Goal: Transaction & Acquisition: Book appointment/travel/reservation

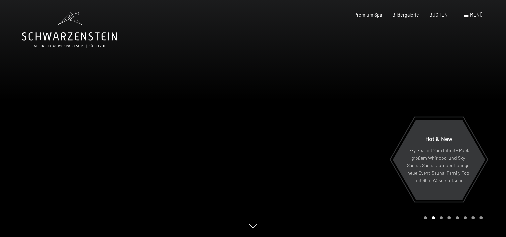
click at [471, 14] on span "Menü" at bounding box center [476, 15] width 13 height 6
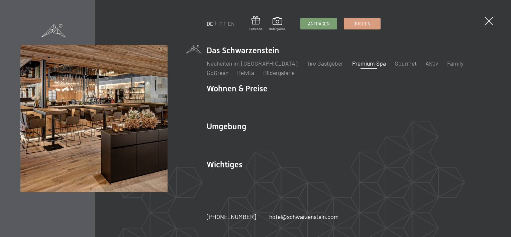
click at [352, 64] on link "Premium Spa" at bounding box center [369, 63] width 34 height 7
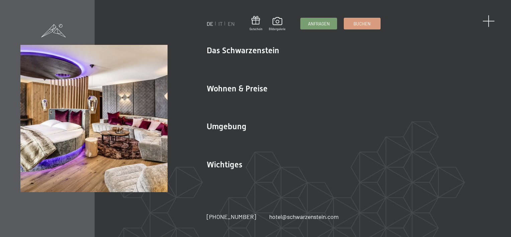
click at [490, 20] on span at bounding box center [489, 21] width 12 height 12
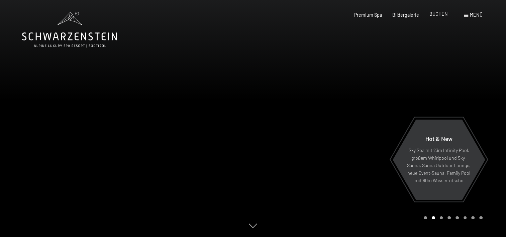
click at [439, 14] on span "BUCHEN" at bounding box center [438, 14] width 18 height 6
click at [471, 14] on span "Menü" at bounding box center [476, 15] width 13 height 6
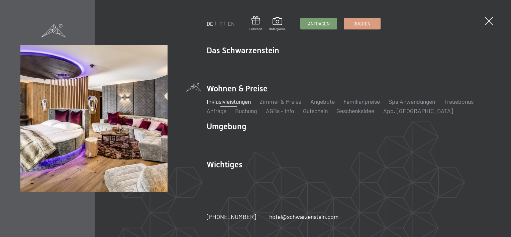
click at [232, 101] on link "Inklusivleistungen" at bounding box center [229, 101] width 44 height 7
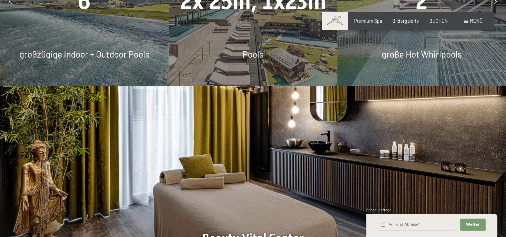
scroll to position [401, 0]
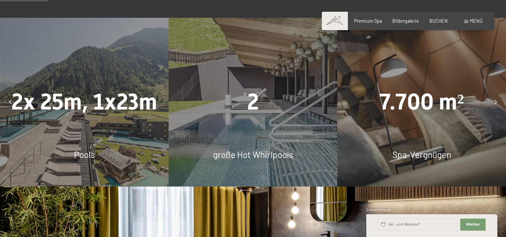
click at [12, 101] on div at bounding box center [10, 102] width 15 height 15
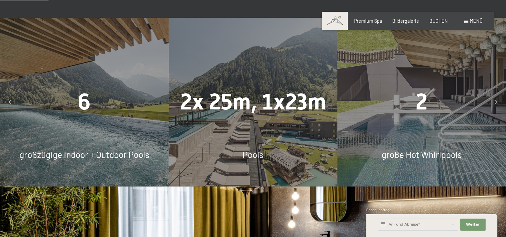
click at [493, 100] on div at bounding box center [495, 102] width 15 height 15
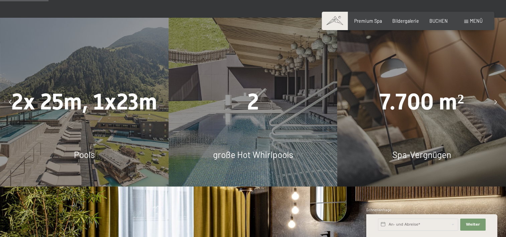
click at [493, 100] on div at bounding box center [495, 102] width 15 height 15
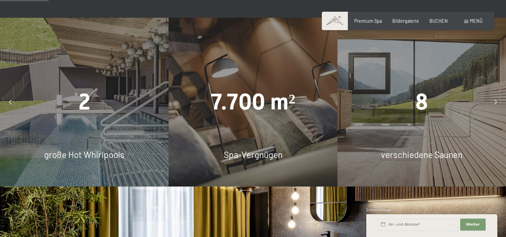
click at [493, 100] on div at bounding box center [495, 102] width 15 height 15
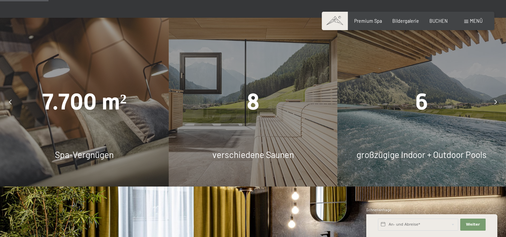
click at [493, 100] on div at bounding box center [495, 102] width 15 height 15
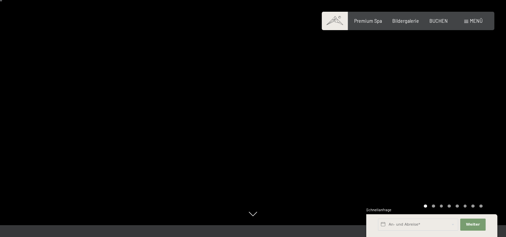
scroll to position [0, 0]
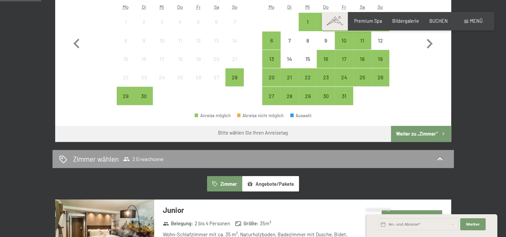
scroll to position [234, 0]
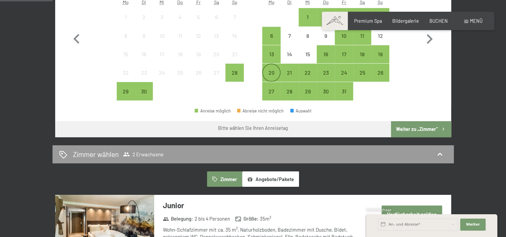
click at [271, 75] on div "20" at bounding box center [271, 78] width 17 height 17
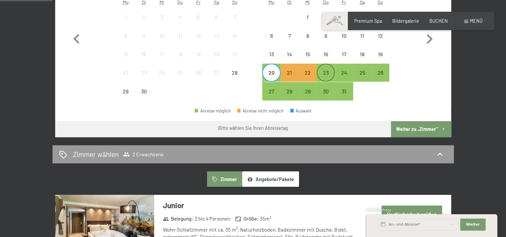
click at [326, 71] on div "23" at bounding box center [325, 78] width 17 height 17
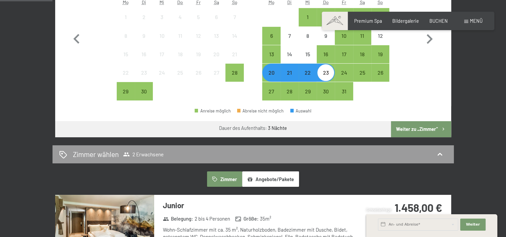
click at [412, 130] on button "Weiter zu „Zimmer“" at bounding box center [421, 129] width 60 height 16
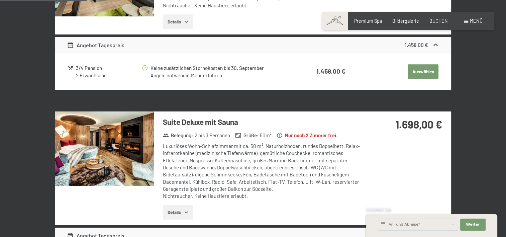
scroll to position [207, 0]
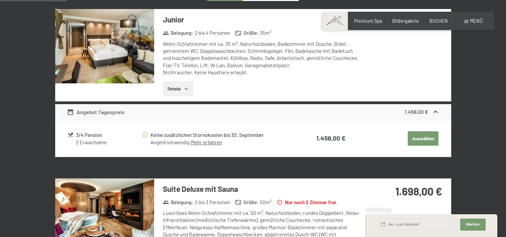
click at [424, 137] on button "Auswählen" at bounding box center [423, 138] width 31 height 15
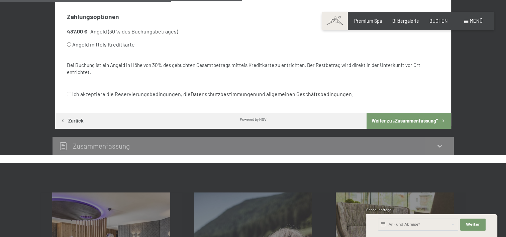
scroll to position [375, 0]
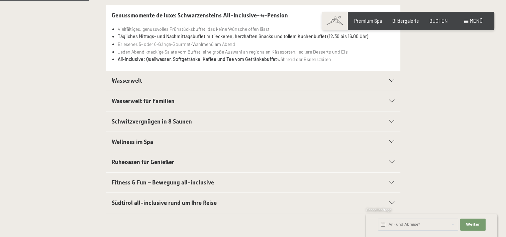
scroll to position [167, 0]
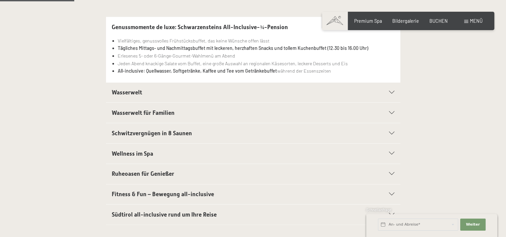
click at [392, 90] on div "Wasserwelt" at bounding box center [253, 93] width 283 height 20
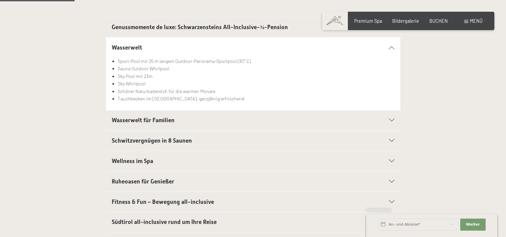
scroll to position [201, 0]
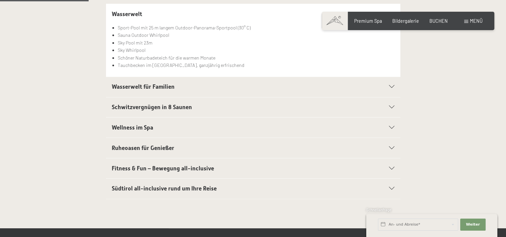
click at [391, 147] on icon at bounding box center [391, 147] width 5 height 3
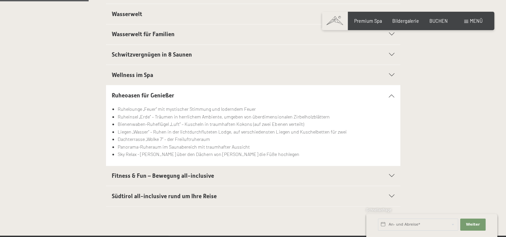
click at [390, 94] on icon at bounding box center [391, 95] width 5 height 3
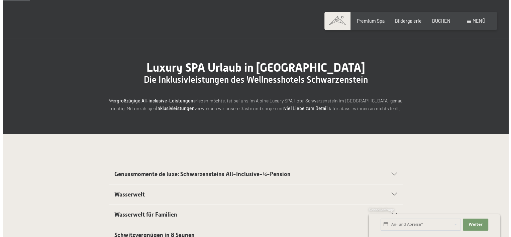
scroll to position [0, 0]
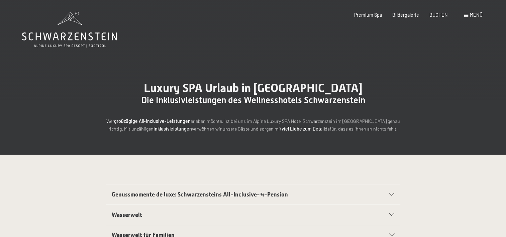
click at [473, 14] on span "Menü" at bounding box center [476, 15] width 13 height 6
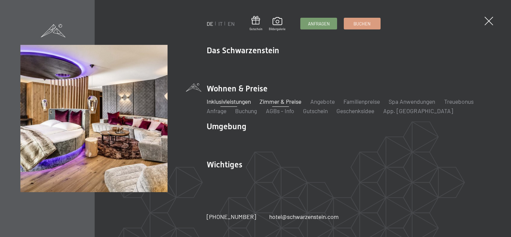
click at [276, 102] on link "Zimmer & Preise" at bounding box center [280, 101] width 42 height 7
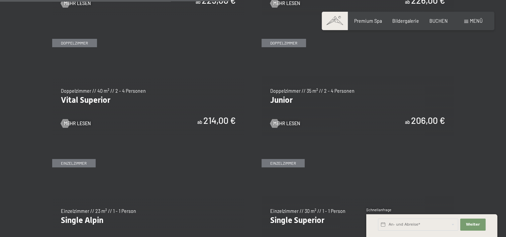
scroll to position [836, 0]
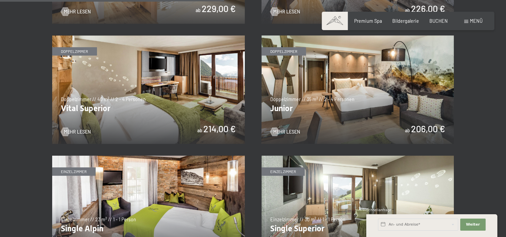
click at [342, 104] on img at bounding box center [357, 89] width 193 height 108
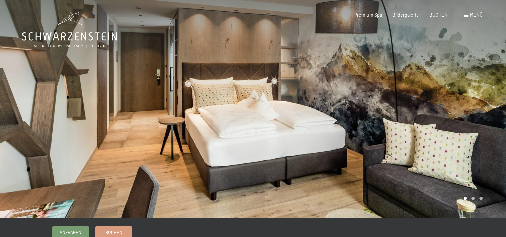
click at [454, 111] on div at bounding box center [379, 108] width 253 height 217
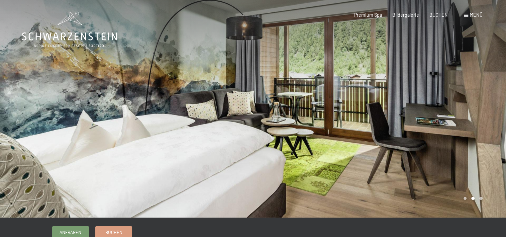
click at [454, 111] on div at bounding box center [379, 108] width 253 height 217
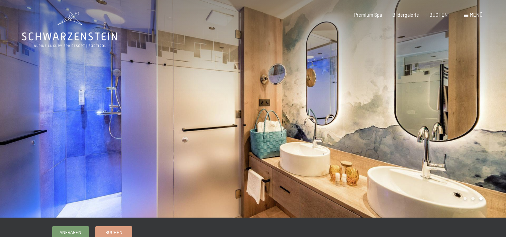
click at [455, 111] on div at bounding box center [379, 108] width 253 height 217
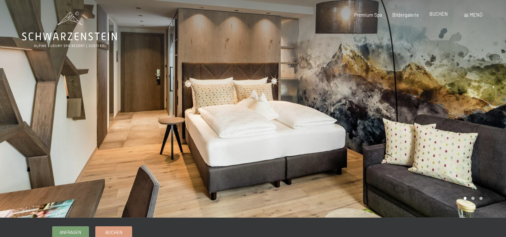
click at [436, 14] on span "BUCHEN" at bounding box center [438, 14] width 18 height 6
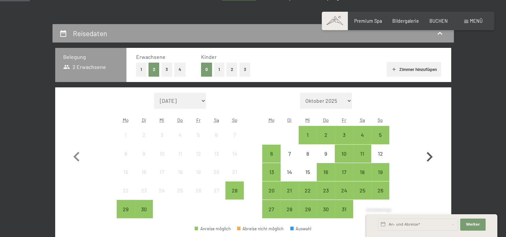
scroll to position [100, 0]
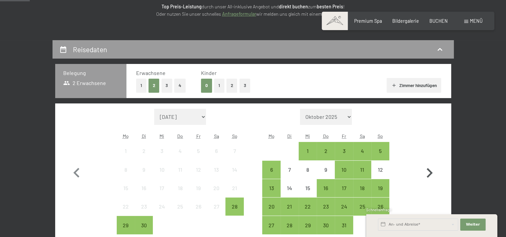
click at [427, 138] on button "button" at bounding box center [429, 172] width 19 height 126
select select "[DATE]"
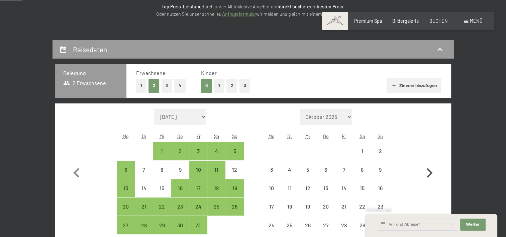
click at [429, 171] on icon "button" at bounding box center [430, 173] width 6 height 10
select select "[DATE]"
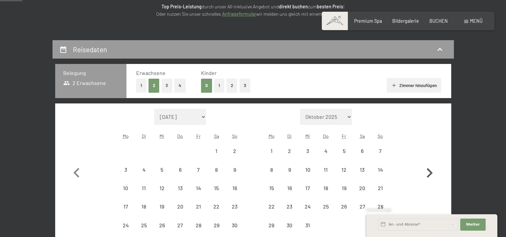
select select "[DATE]"
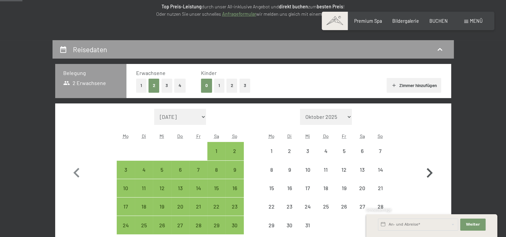
click at [429, 171] on icon "button" at bounding box center [430, 173] width 6 height 10
select select "[DATE]"
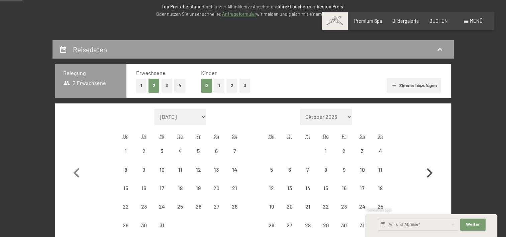
select select "[DATE]"
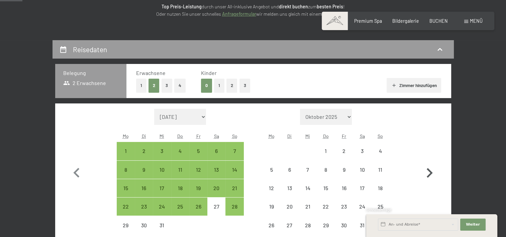
click at [429, 171] on icon "button" at bounding box center [430, 173] width 6 height 10
select select "[DATE]"
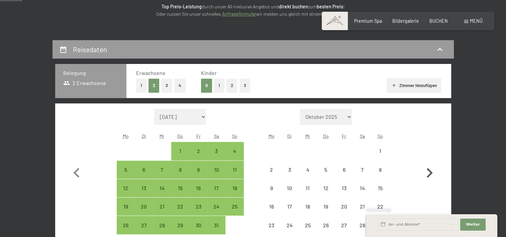
click at [430, 172] on icon "button" at bounding box center [430, 173] width 6 height 10
select select "[DATE]"
click at [430, 172] on button "button" at bounding box center [429, 181] width 19 height 144
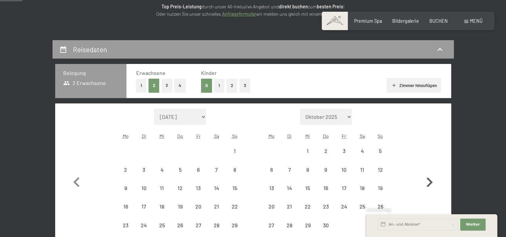
select select "[DATE]"
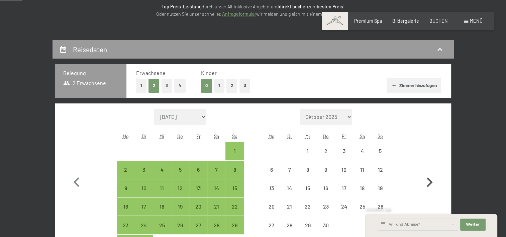
select select "[DATE]"
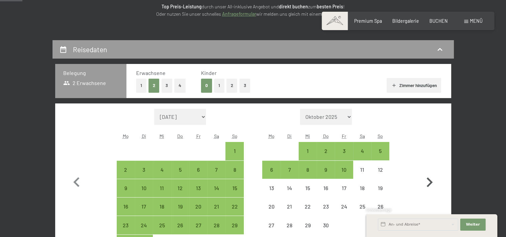
click at [430, 172] on button "button" at bounding box center [429, 181] width 19 height 144
select select "[DATE]"
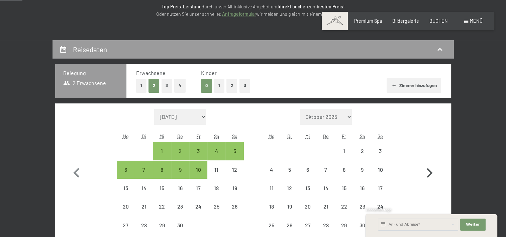
select select "[DATE]"
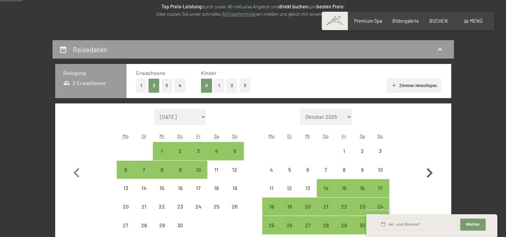
click at [430, 172] on icon "button" at bounding box center [430, 173] width 6 height 10
select select "[DATE]"
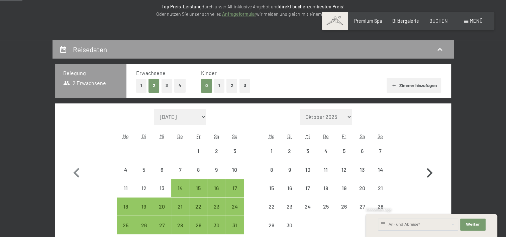
select select "[DATE]"
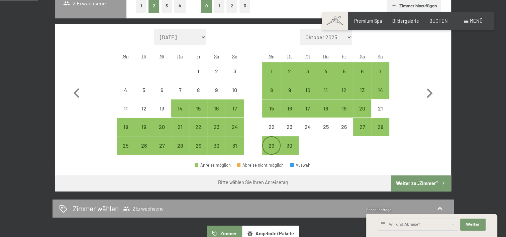
scroll to position [201, 0]
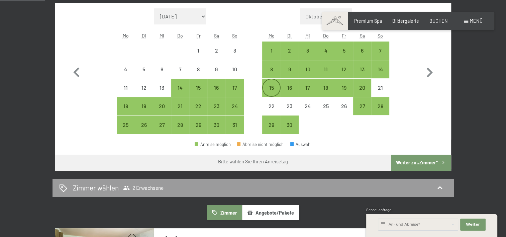
click at [271, 86] on div "15" at bounding box center [271, 93] width 17 height 17
select select "[DATE]"
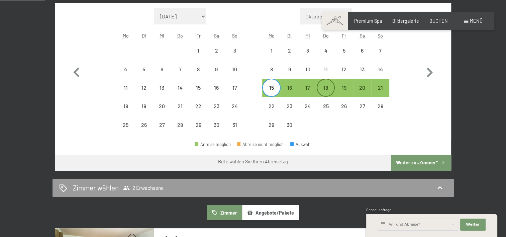
click at [325, 86] on div "18" at bounding box center [325, 93] width 17 height 17
select select "[DATE]"
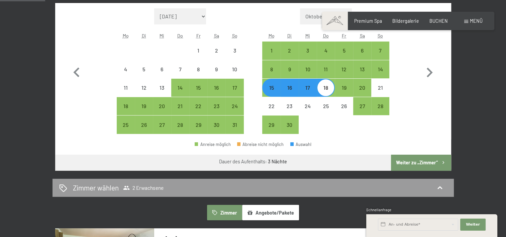
click at [406, 159] on button "Weiter zu „Zimmer“" at bounding box center [421, 162] width 60 height 16
select select "[DATE]"
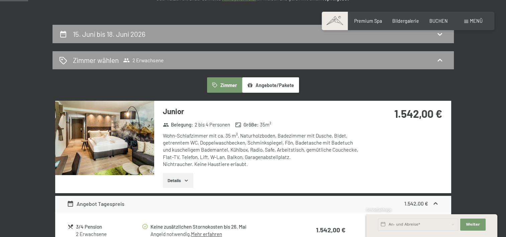
scroll to position [207, 0]
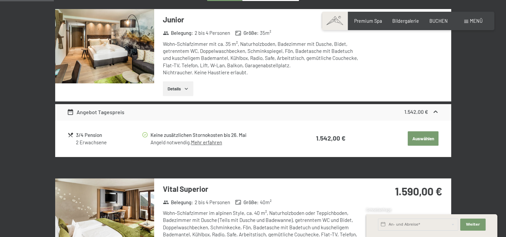
click at [417, 138] on button "Auswählen" at bounding box center [423, 138] width 31 height 15
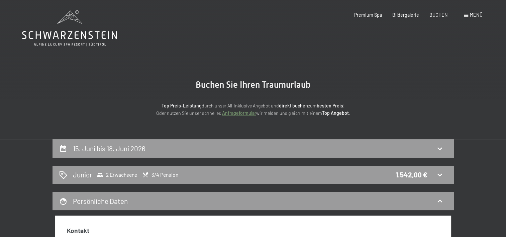
scroll to position [0, 0]
